Goal: Task Accomplishment & Management: Complete application form

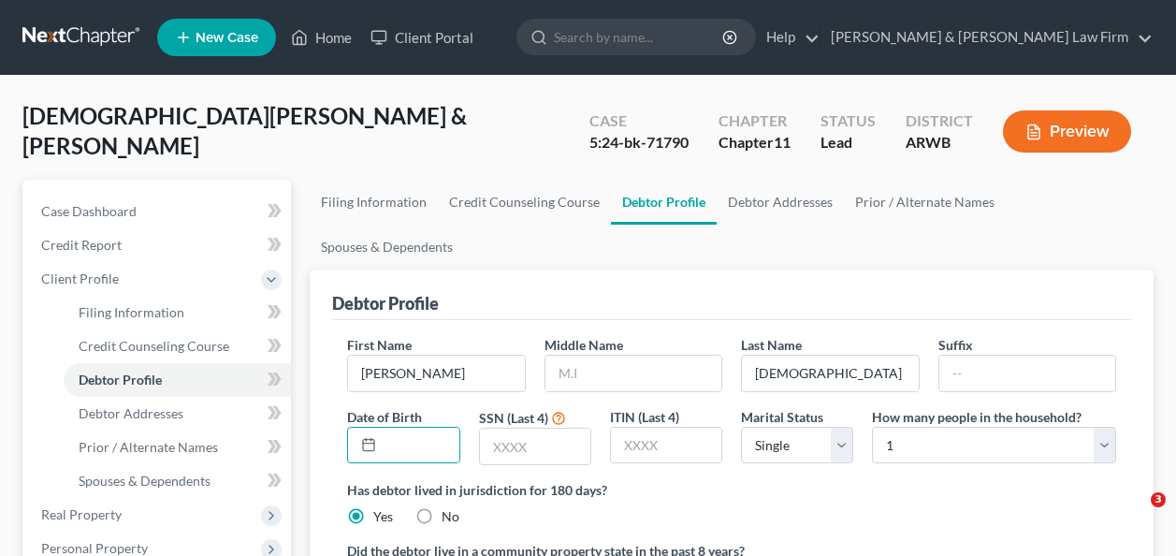
select select "0"
click at [390, 428] on input "text" at bounding box center [421, 446] width 76 height 36
click at [388, 428] on input "[DATE]" at bounding box center [421, 446] width 76 height 36
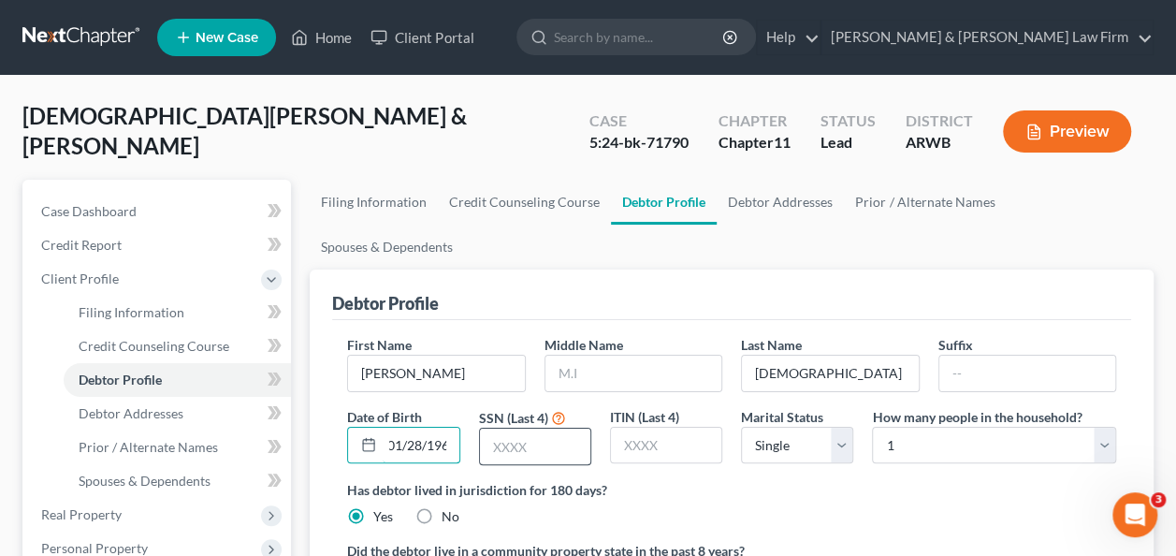
type input "0101/28/1960 ..."
click at [545, 429] on input "text" at bounding box center [535, 447] width 110 height 36
click at [839, 427] on select "Select Single Married Separated Divorced Widowed" at bounding box center [797, 445] width 112 height 37
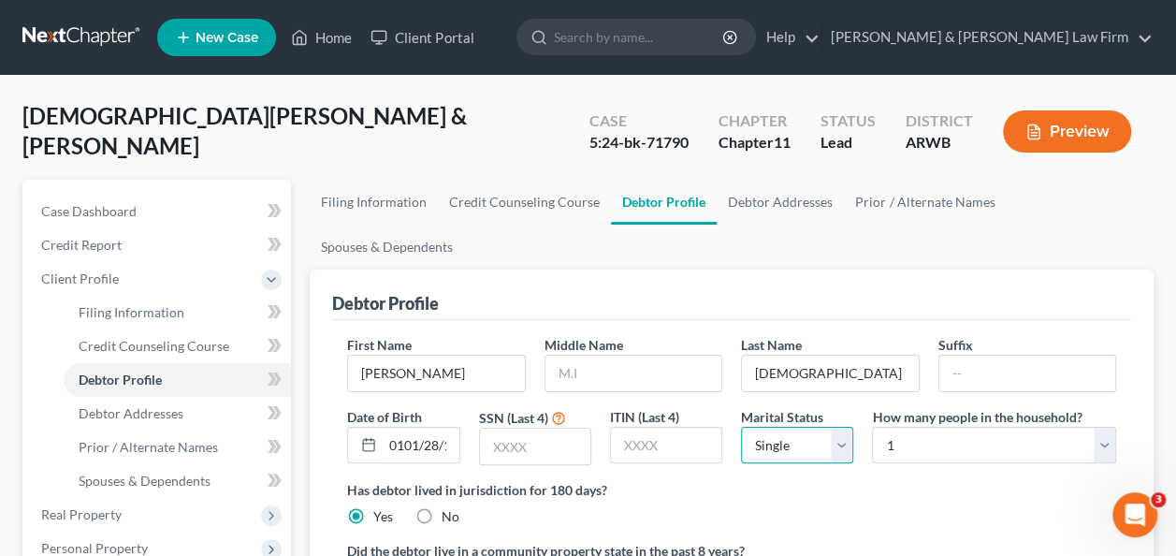
select select "1"
click at [741, 427] on select "Select Single Married Separated Divorced Widowed" at bounding box center [797, 445] width 112 height 37
drag, startPoint x: 532, startPoint y: 399, endPoint x: 545, endPoint y: 399, distance: 13.1
click at [545, 429] on input "text" at bounding box center [535, 447] width 110 height 36
click at [548, 429] on input "text" at bounding box center [535, 447] width 110 height 36
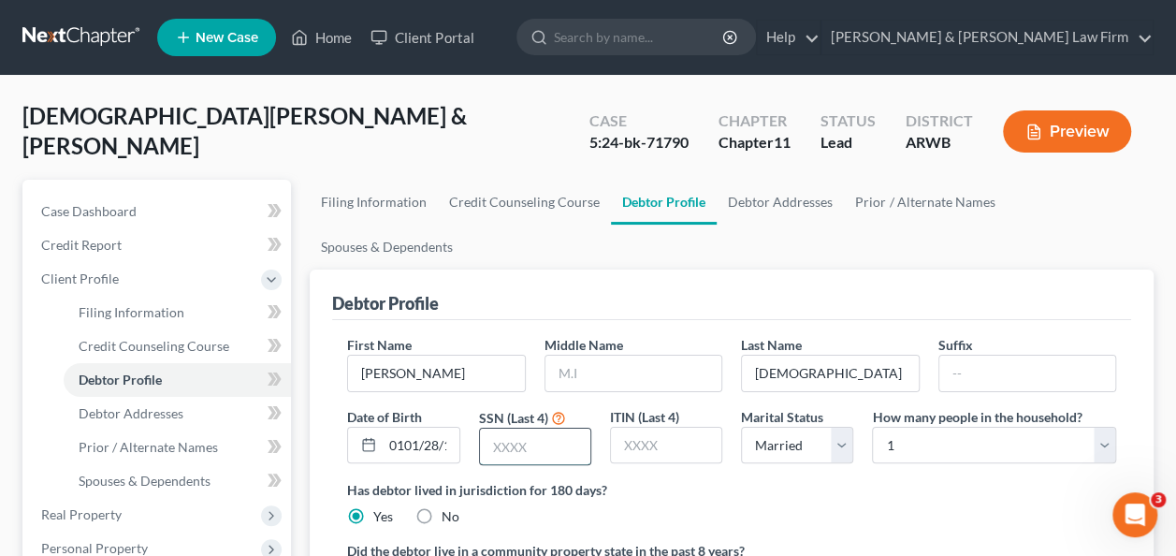
click at [535, 429] on input "text" at bounding box center [535, 447] width 110 height 36
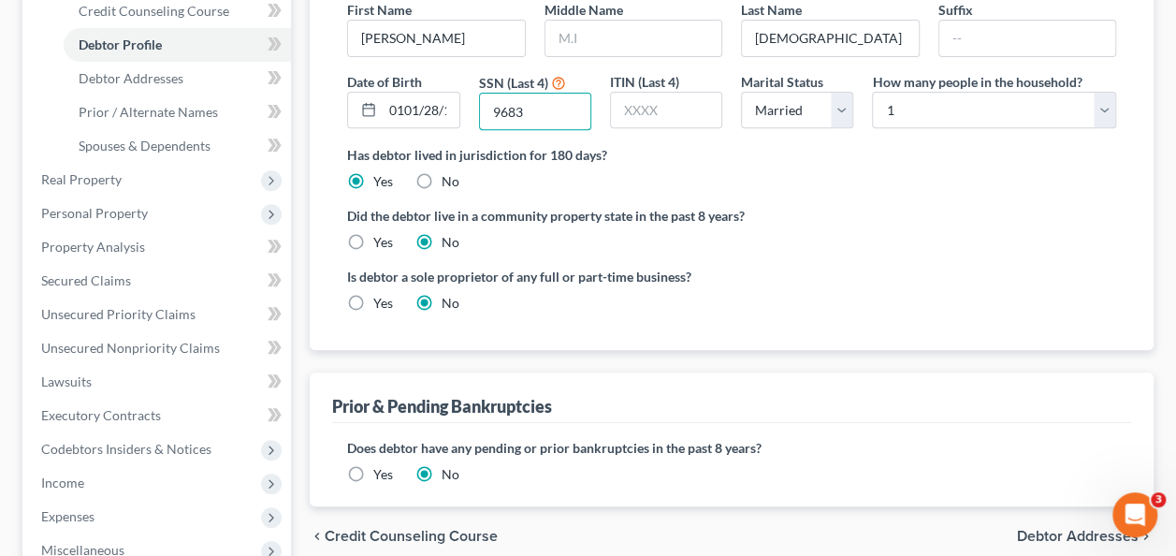
scroll to position [638, 0]
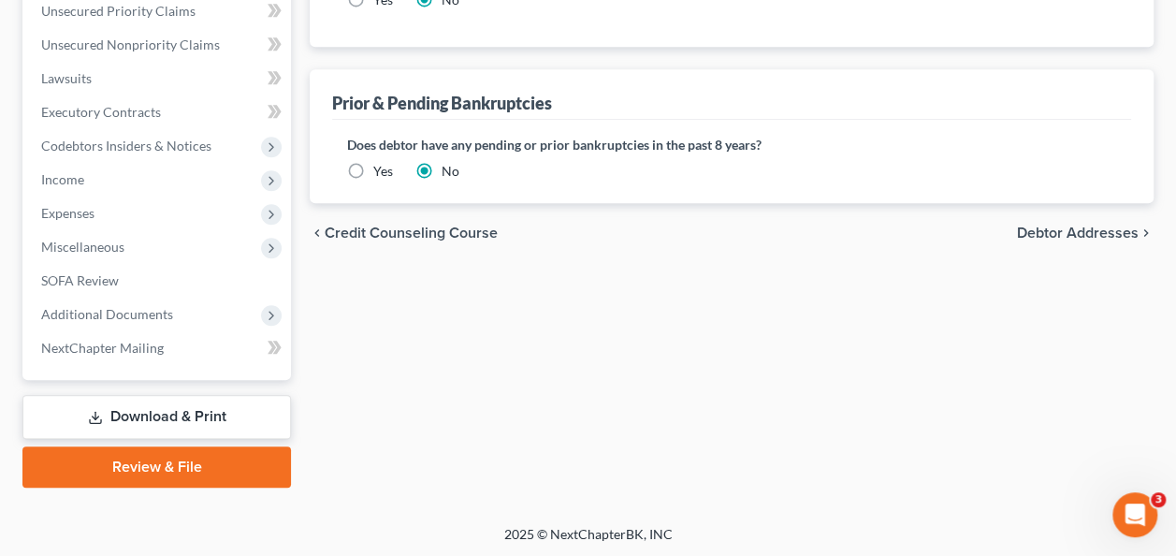
type input "9683"
click at [1085, 226] on span "Debtor Addresses" at bounding box center [1078, 233] width 122 height 15
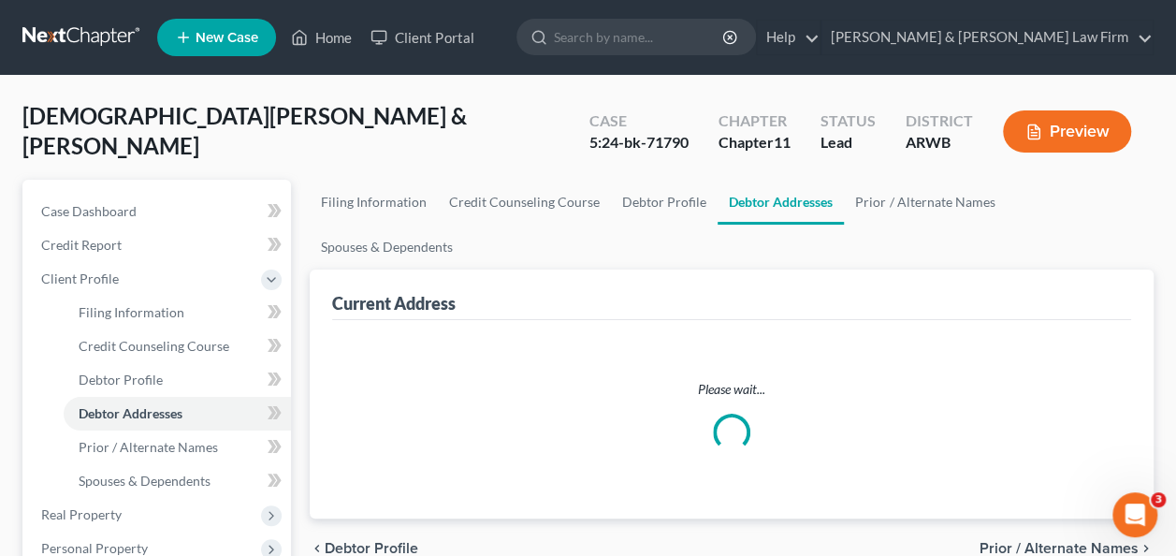
select select "0"
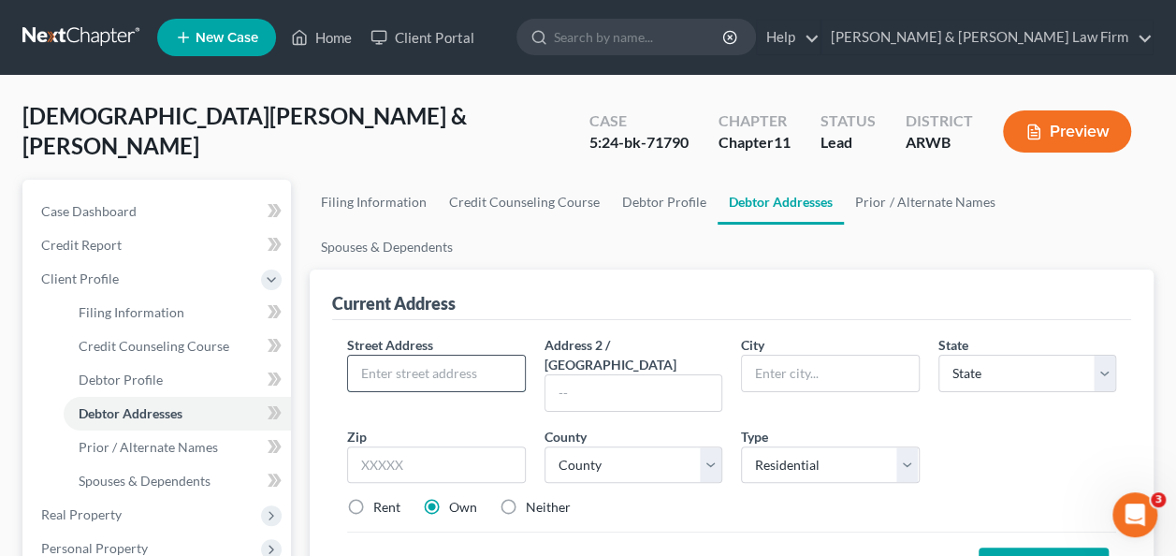
click at [399, 356] on input "text" at bounding box center [436, 374] width 176 height 36
type input "[STREET_ADDRESS]"
click at [811, 356] on input "text" at bounding box center [830, 374] width 176 height 36
type input "Springdale"
click at [979, 548] on button "Save Address" at bounding box center [1044, 567] width 130 height 39
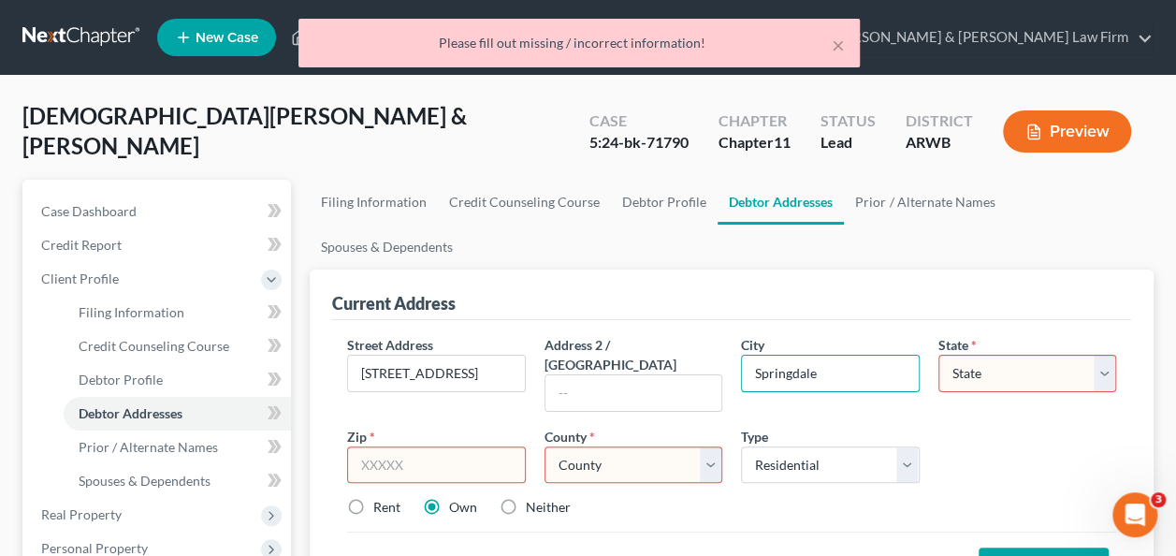
click at [1055, 355] on select "State [US_STATE] AK AR AZ CA CO CT DE DC [GEOGRAPHIC_DATA] [GEOGRAPHIC_DATA] GU…" at bounding box center [1028, 373] width 178 height 37
select select "2"
click at [939, 355] on select "State [US_STATE] AK AR AZ CA CO CT DE DC [GEOGRAPHIC_DATA] [GEOGRAPHIC_DATA] GU…" at bounding box center [1028, 373] width 178 height 37
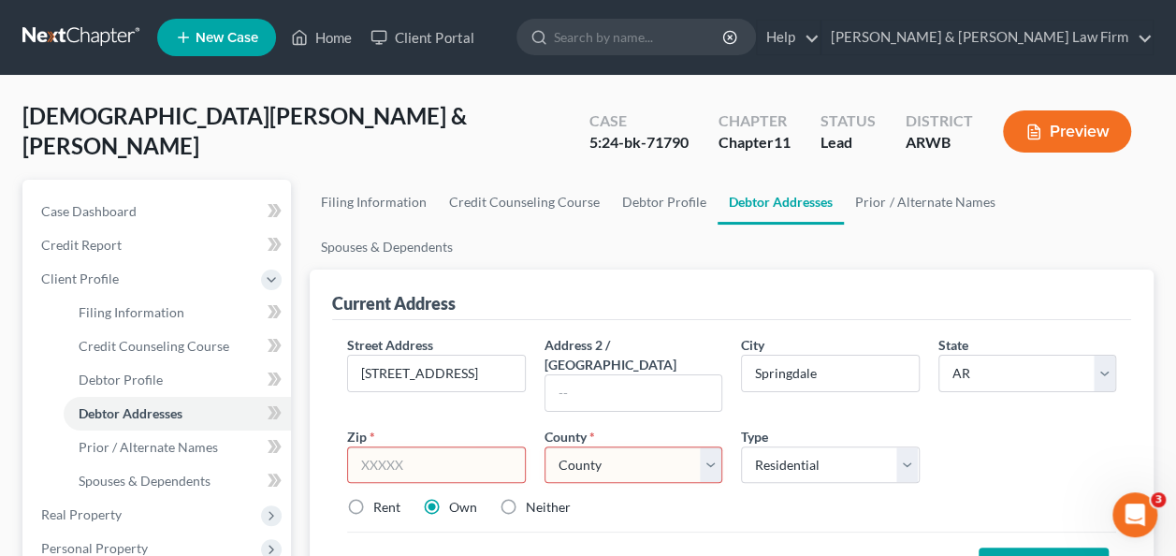
drag, startPoint x: 420, startPoint y: 388, endPoint x: 388, endPoint y: 389, distance: 31.8
click at [388, 446] on input "text" at bounding box center [436, 464] width 178 height 37
type input "72764"
click at [709, 446] on select "County [US_STATE][GEOGRAPHIC_DATA] [GEOGRAPHIC_DATA] [GEOGRAPHIC_DATA] [GEOGRAP…" at bounding box center [634, 464] width 178 height 37
select select "71"
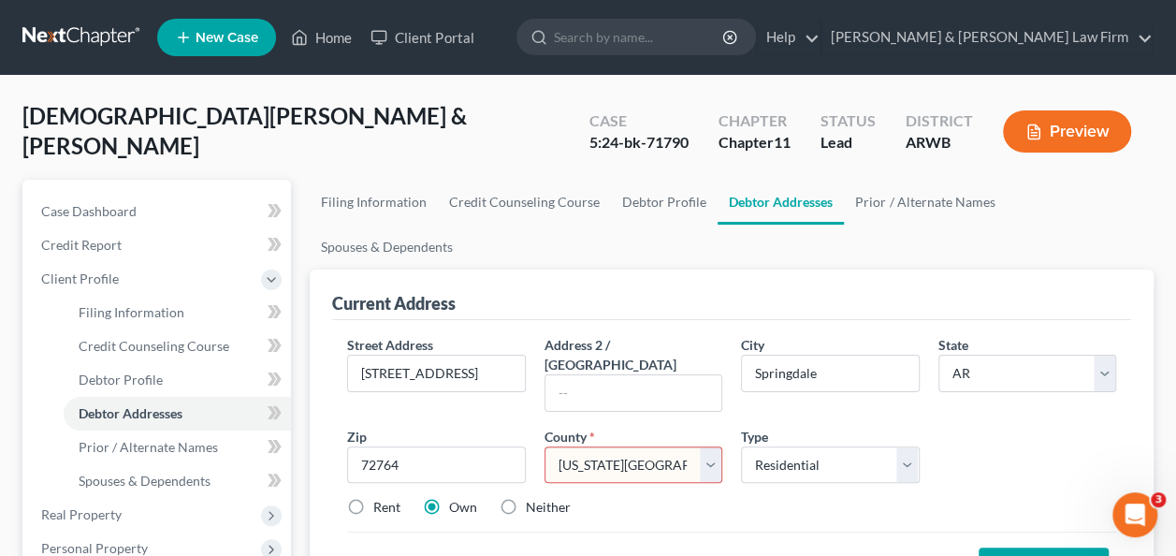
click at [545, 446] on select "County [US_STATE][GEOGRAPHIC_DATA] [GEOGRAPHIC_DATA] [GEOGRAPHIC_DATA] [GEOGRAP…" at bounding box center [634, 464] width 178 height 37
click at [658, 446] on select "County [US_STATE][GEOGRAPHIC_DATA] [GEOGRAPHIC_DATA] [GEOGRAPHIC_DATA] [GEOGRAP…" at bounding box center [634, 464] width 178 height 37
click at [1025, 548] on button "Save Address" at bounding box center [1044, 567] width 130 height 39
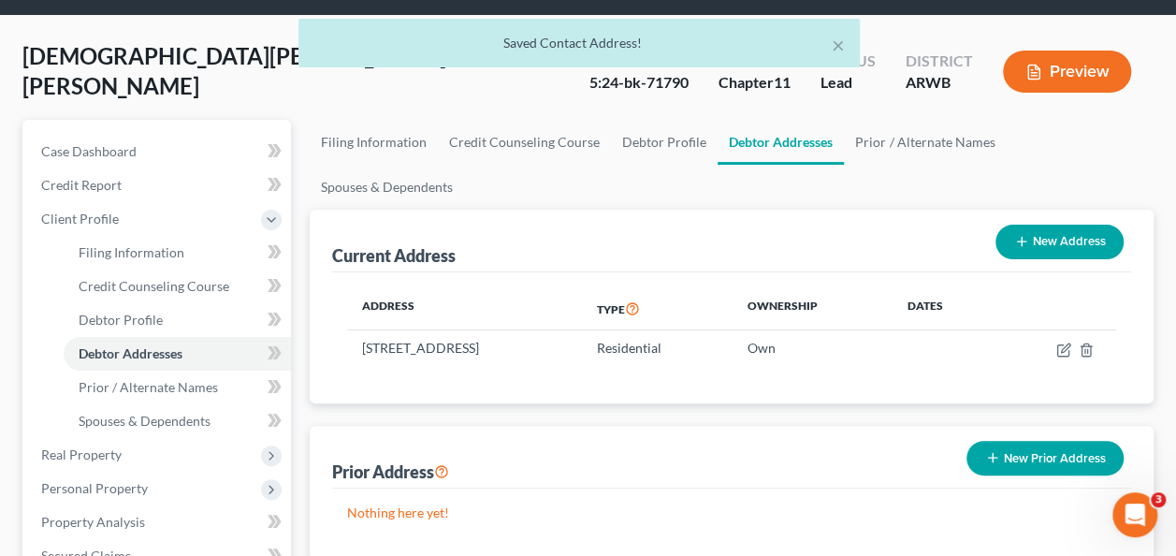
scroll to position [187, 0]
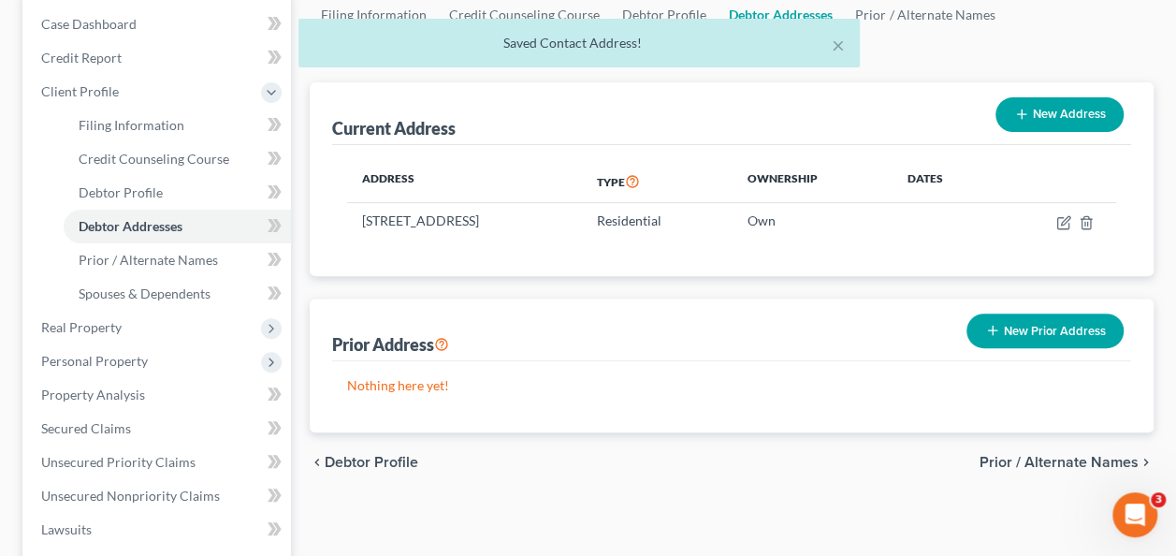
click at [1033, 455] on span "Prior / Alternate Names" at bounding box center [1059, 462] width 159 height 15
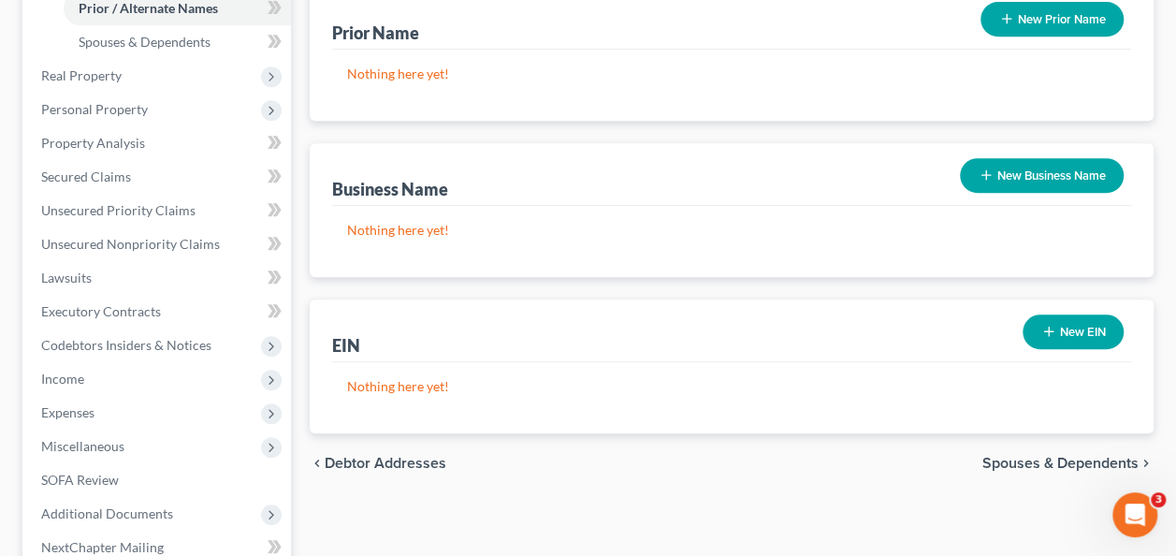
scroll to position [468, 0]
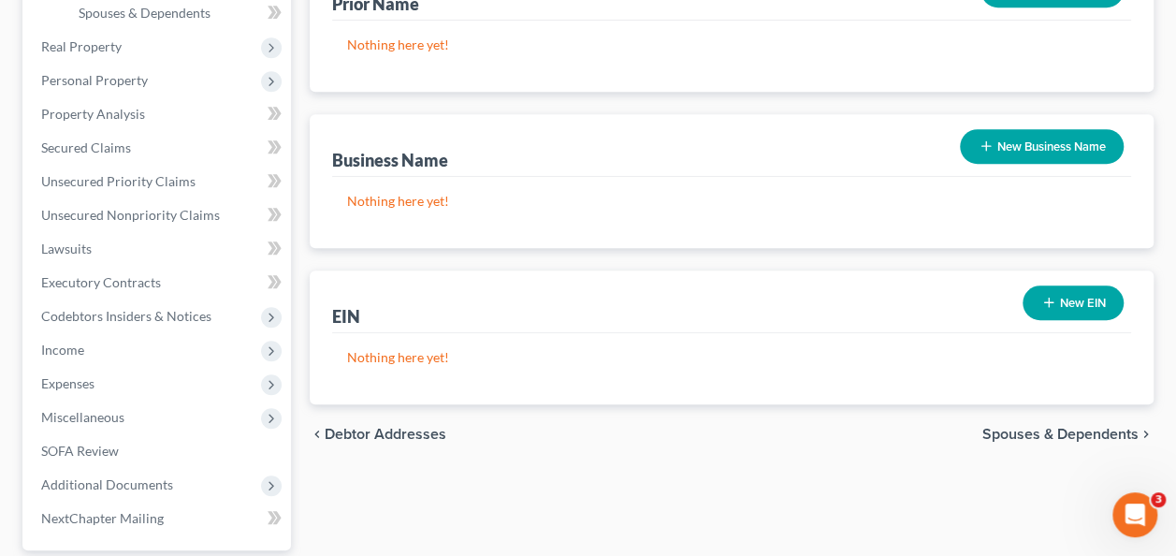
click at [1026, 427] on span "Spouses & Dependents" at bounding box center [1061, 434] width 156 height 15
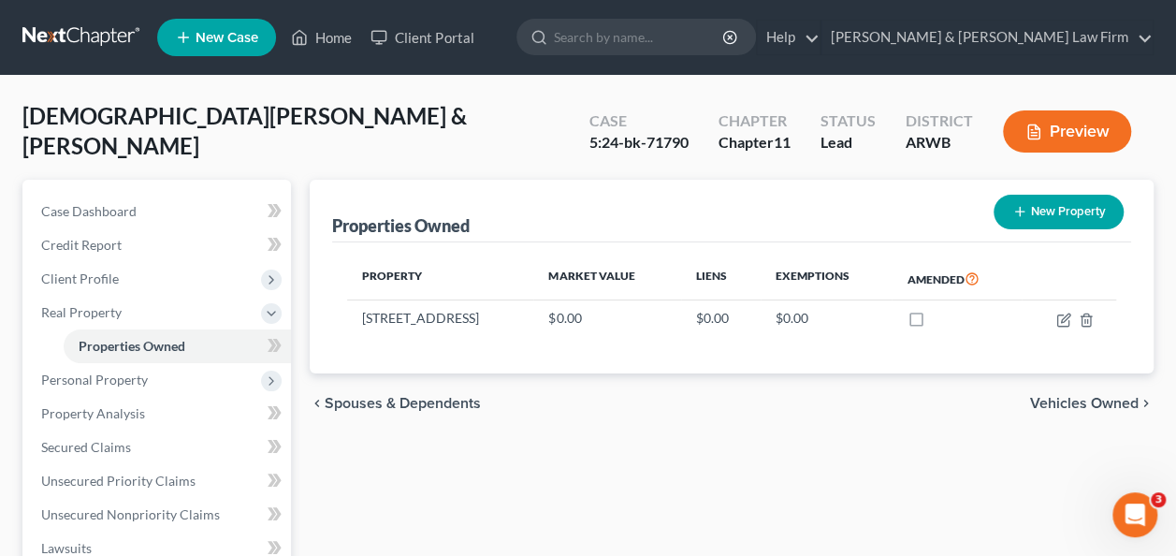
click at [1030, 396] on button "Vehicles Owned chevron_right" at bounding box center [1092, 403] width 124 height 15
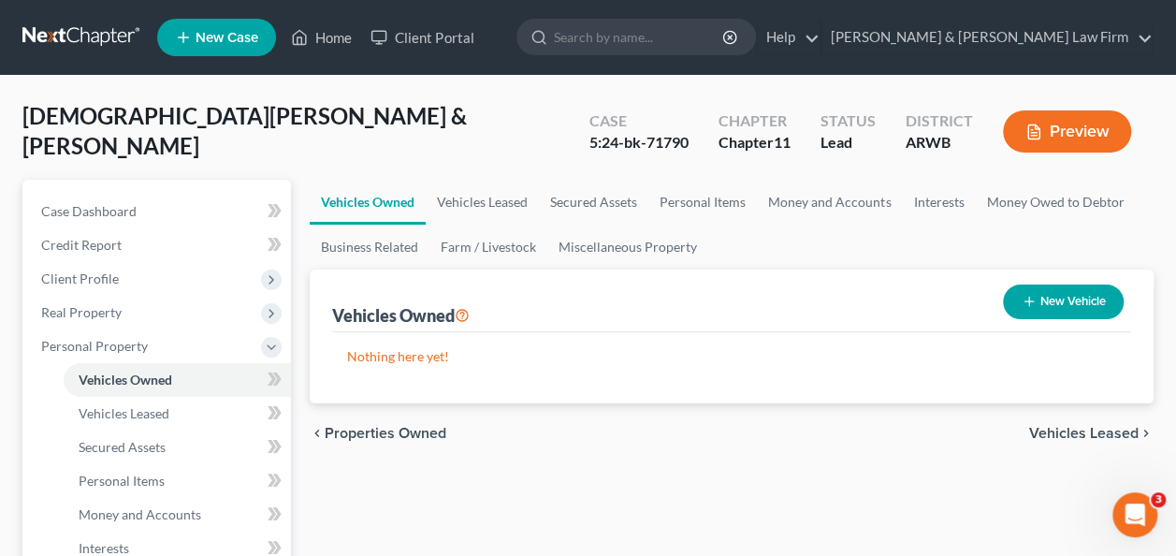
click at [1030, 426] on button "Vehicles Leased chevron_right" at bounding box center [1092, 433] width 124 height 15
